Goal: Task Accomplishment & Management: Complete application form

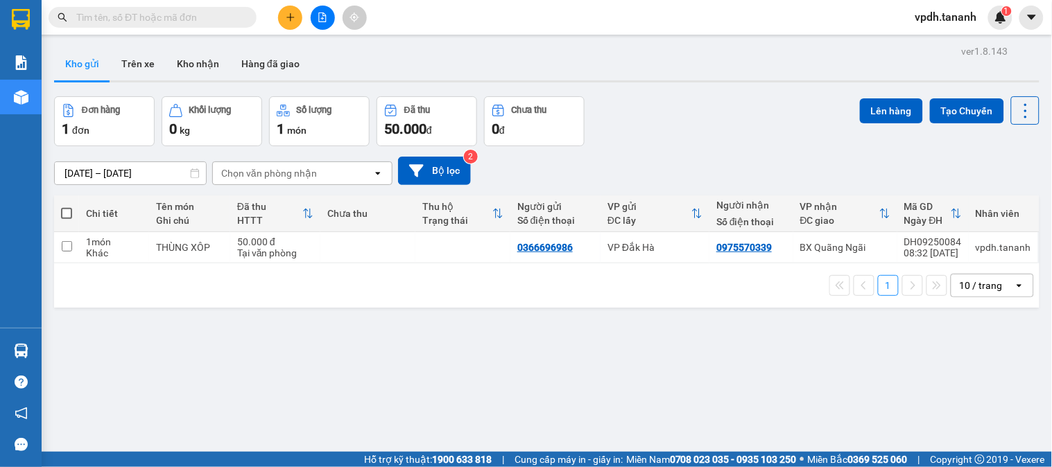
click at [288, 17] on icon "plus" at bounding box center [290, 17] width 8 height 1
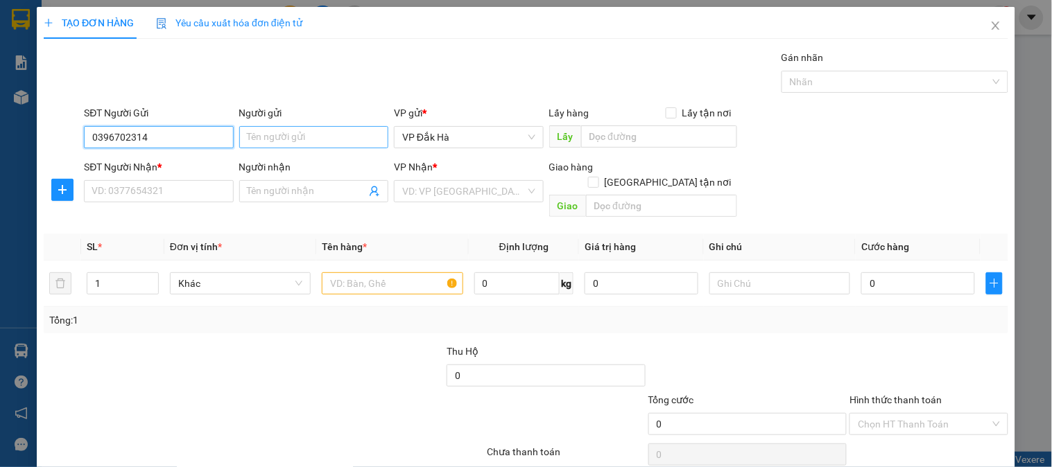
type input "0396702314"
click at [261, 140] on input "Người gửi" at bounding box center [313, 137] width 149 height 22
type input "."
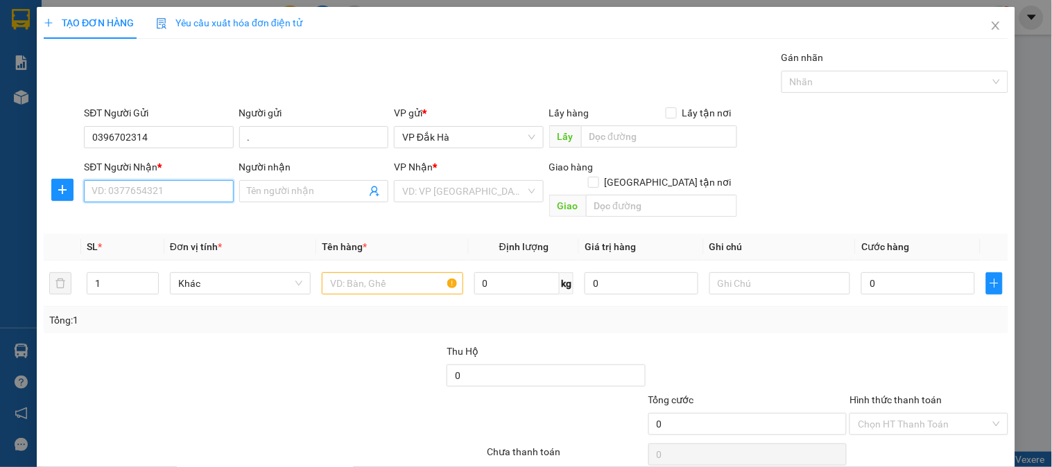
click at [156, 189] on input "SĐT Người Nhận *" at bounding box center [158, 191] width 149 height 22
click at [137, 226] on div "0986219306 - ." at bounding box center [157, 218] width 131 height 15
type input "0986219306"
type input "."
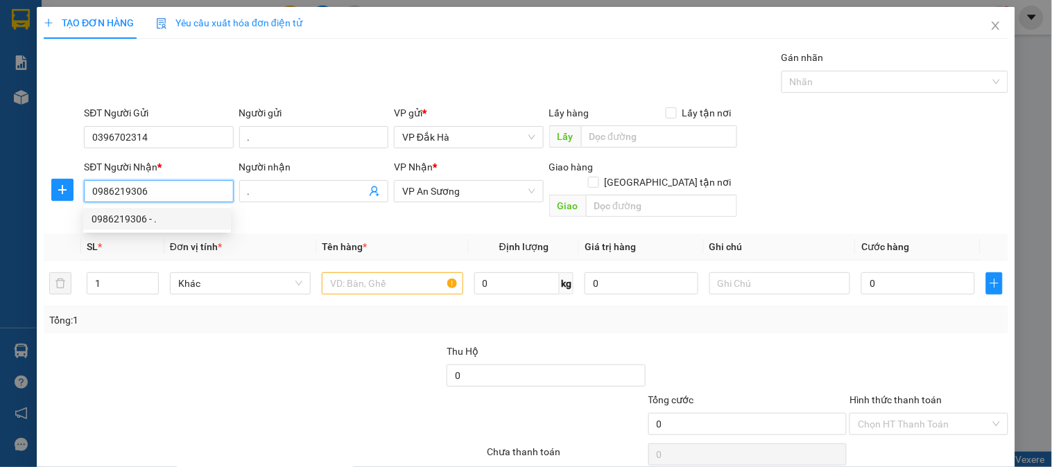
type input "40.000"
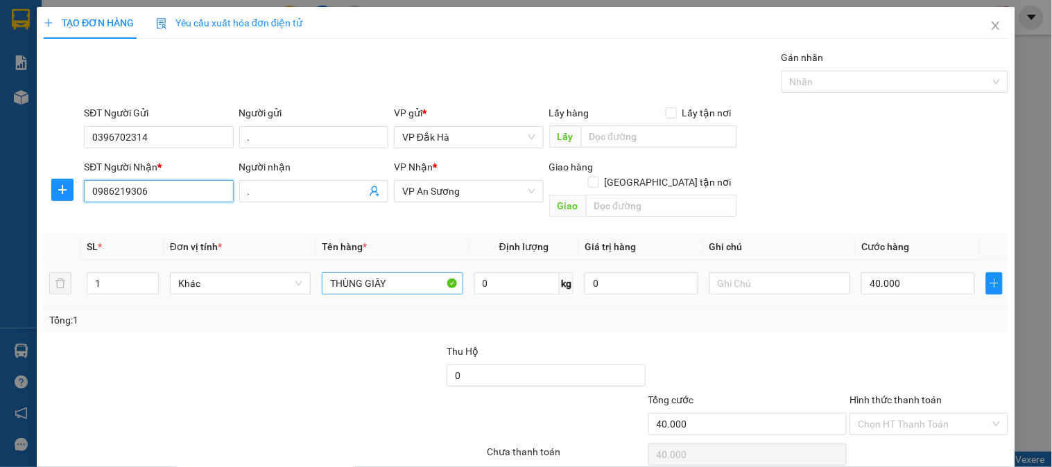
type input "0986219306"
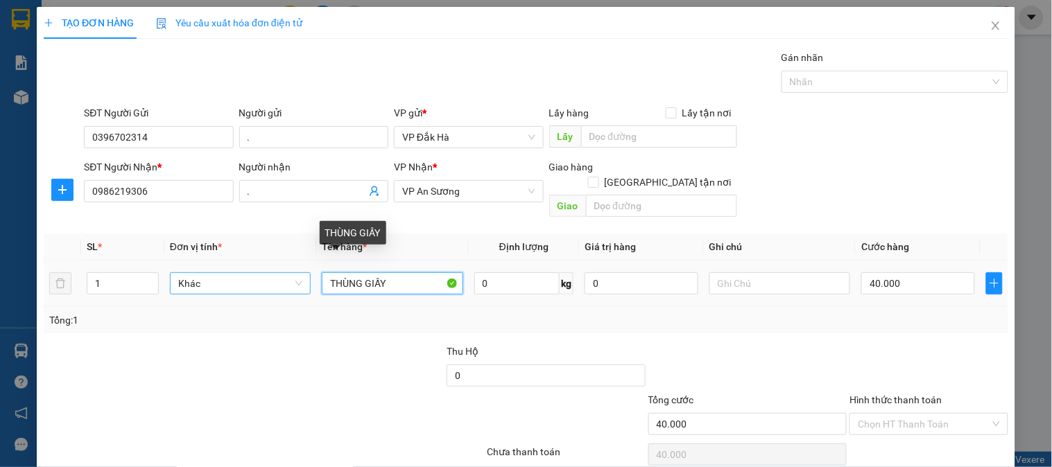
drag, startPoint x: 405, startPoint y: 266, endPoint x: 226, endPoint y: 263, distance: 178.9
click at [226, 263] on tr "1 Khác THÙNG GIẤY 0 kg 0 40.000" at bounding box center [526, 284] width 964 height 46
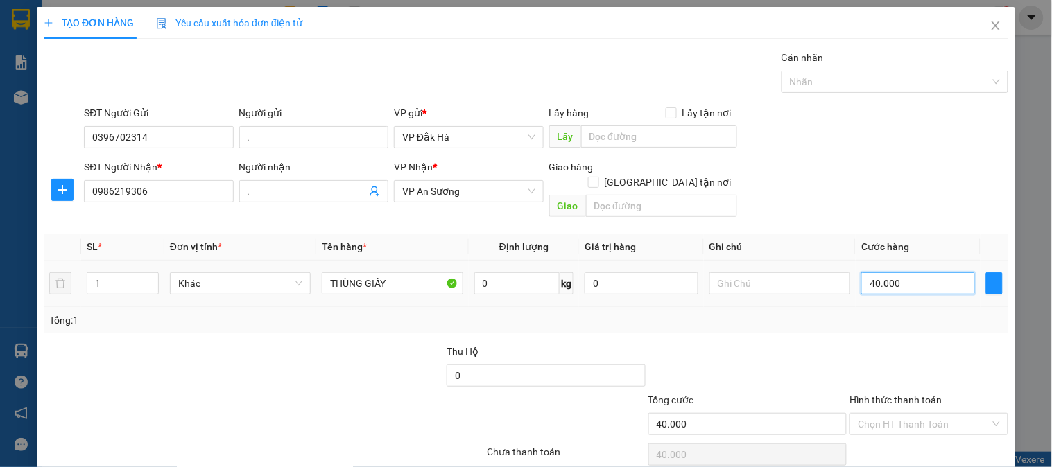
click at [919, 272] on input "40.000" at bounding box center [918, 283] width 114 height 22
type input "0"
click at [862, 272] on input "0" at bounding box center [918, 283] width 114 height 22
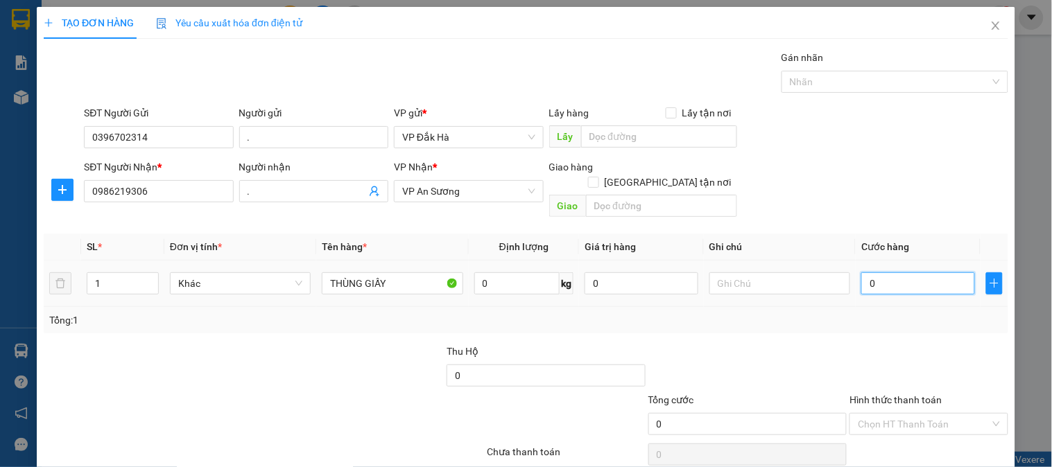
click at [862, 272] on input "0" at bounding box center [918, 283] width 114 height 22
type input "5"
type input "50"
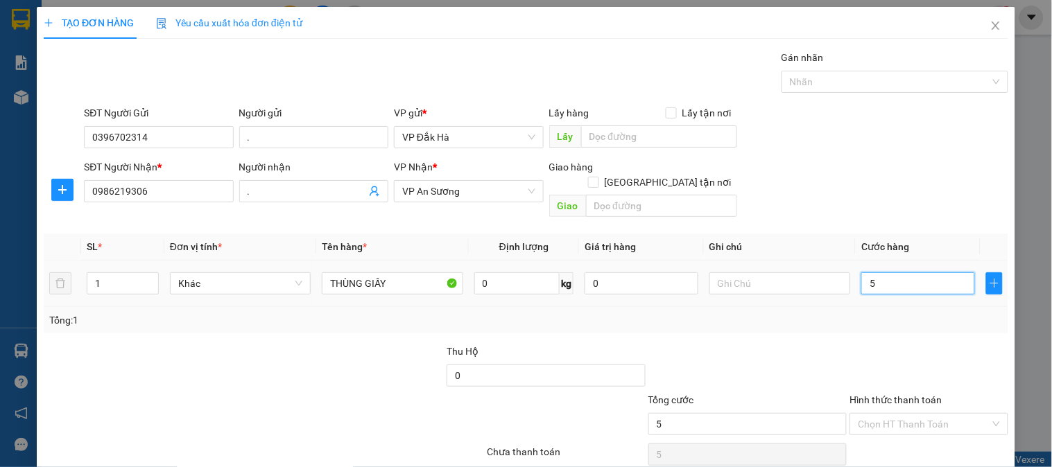
type input "50"
type input "500"
type input "5.000"
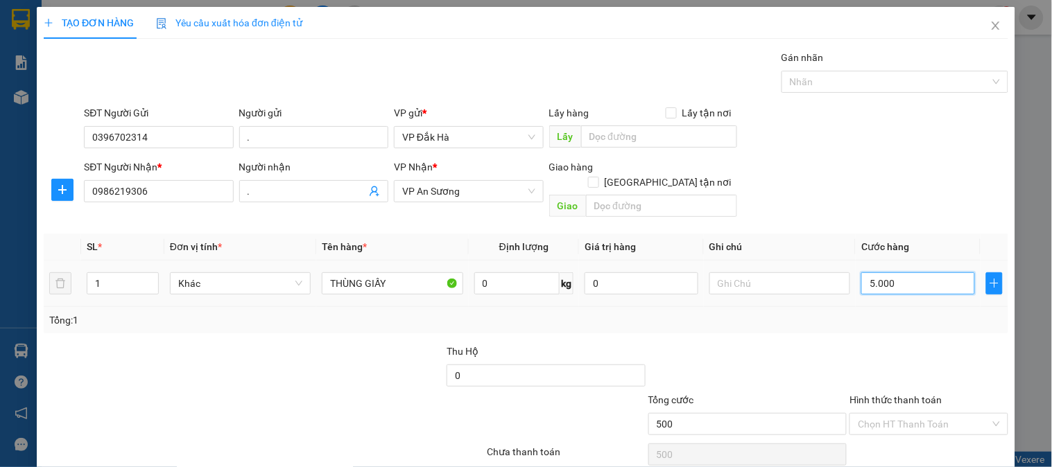
type input "5.000"
type input "50.000"
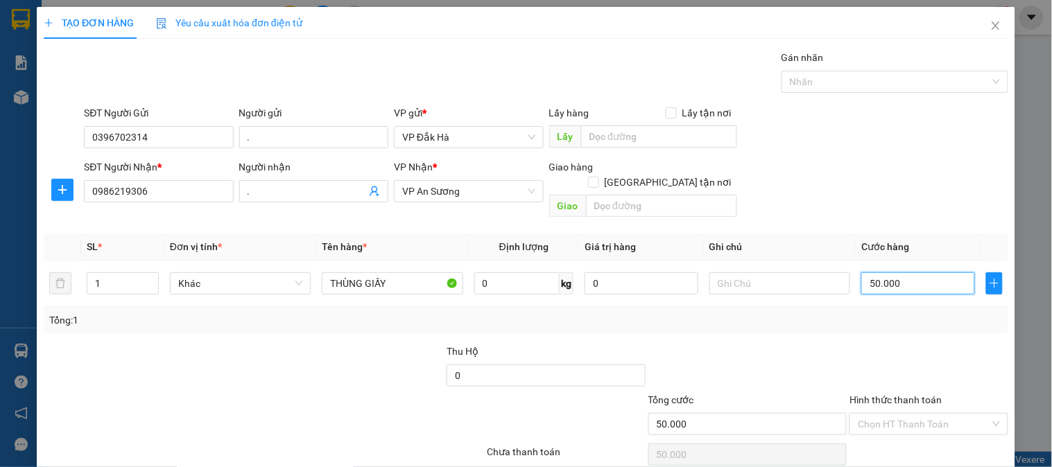
scroll to position [45, 0]
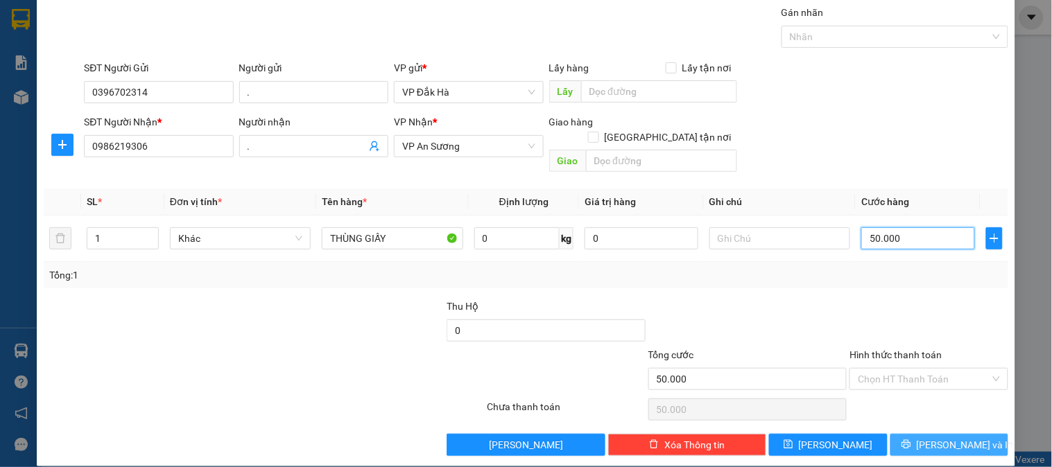
type input "50.000"
click at [935, 437] on span "Lưu và In" at bounding box center [965, 444] width 97 height 15
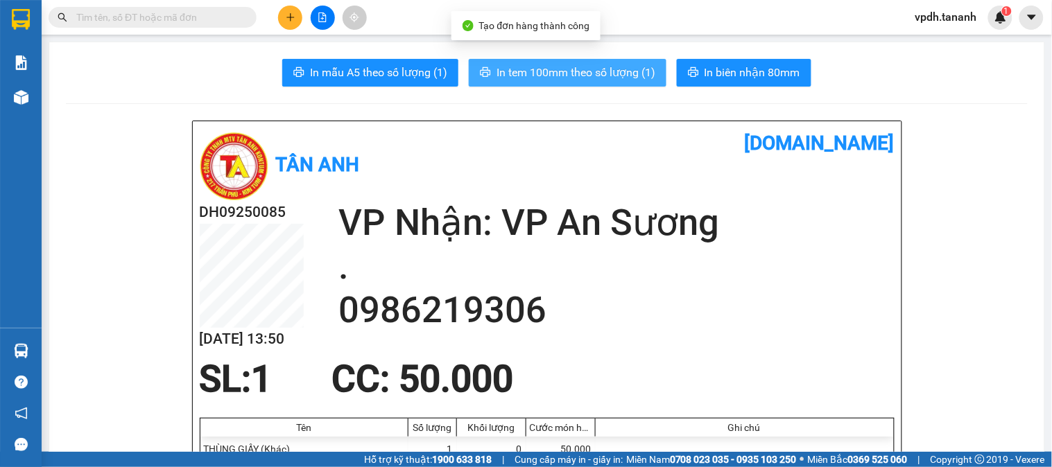
click at [620, 78] on span "In tem 100mm theo số lượng (1)" at bounding box center [575, 72] width 159 height 17
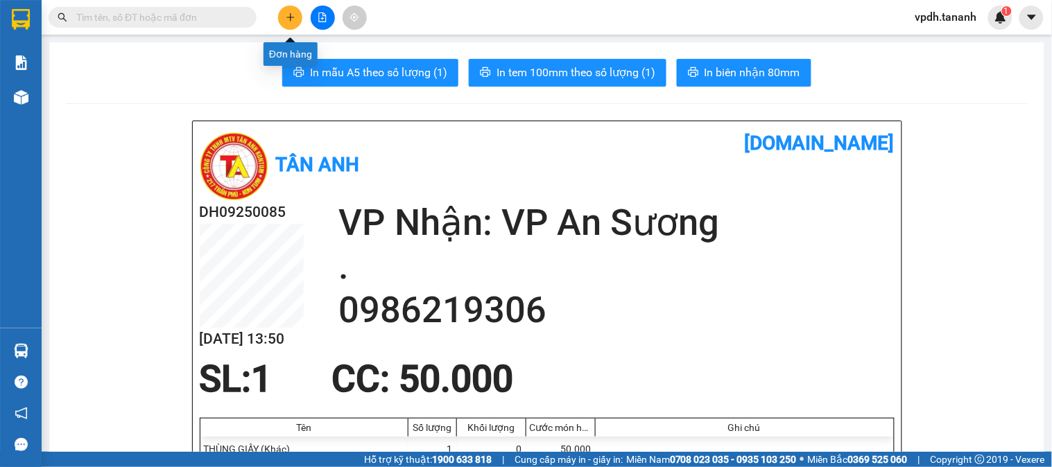
click at [290, 16] on icon "plus" at bounding box center [290, 17] width 1 height 8
